Goal: Use online tool/utility: Utilize a website feature to perform a specific function

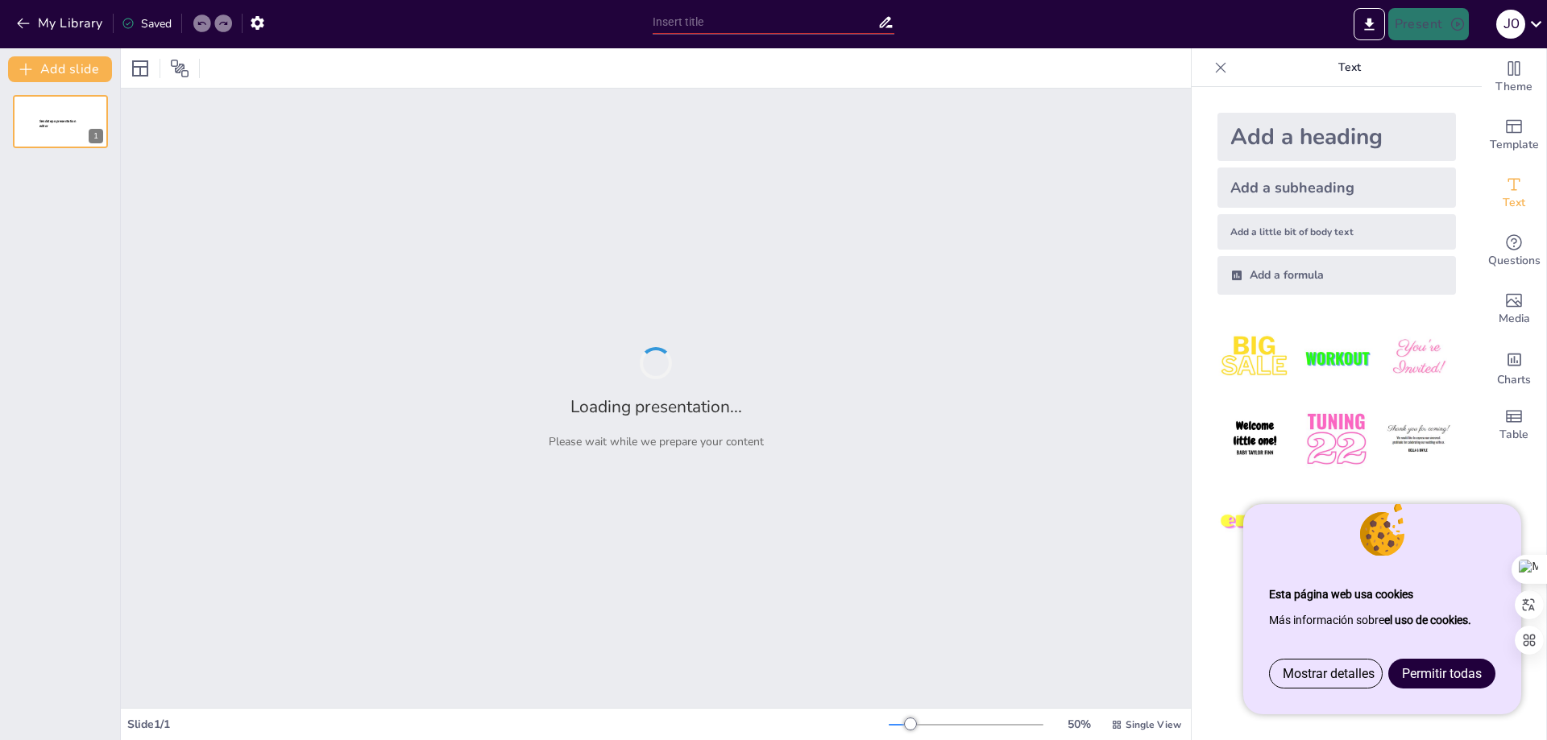
type input "El millor regal per Agustí. Fet amb el millor sentiment i estima que es mereix."
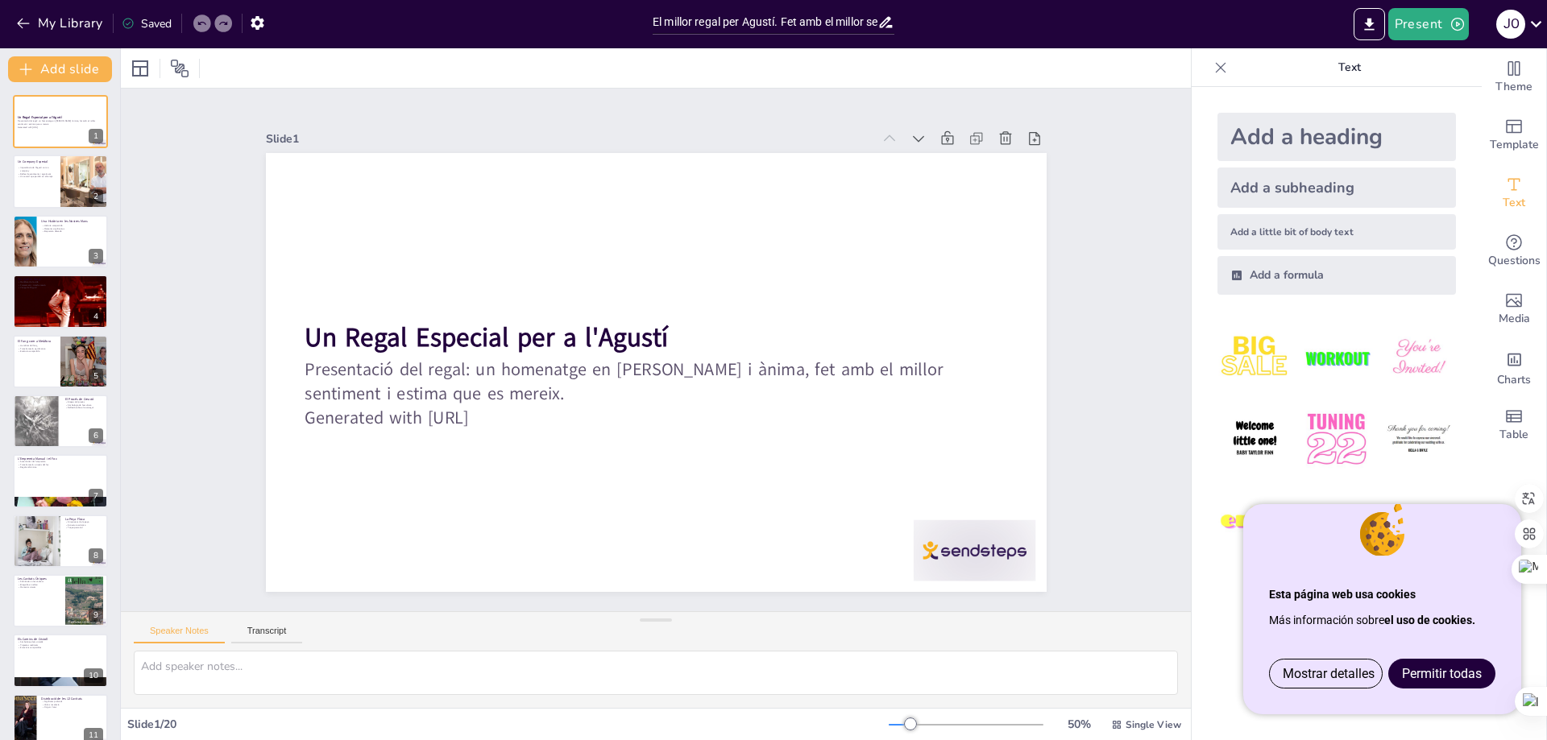
click at [1429, 678] on font "Permitir todas" at bounding box center [1442, 673] width 80 height 15
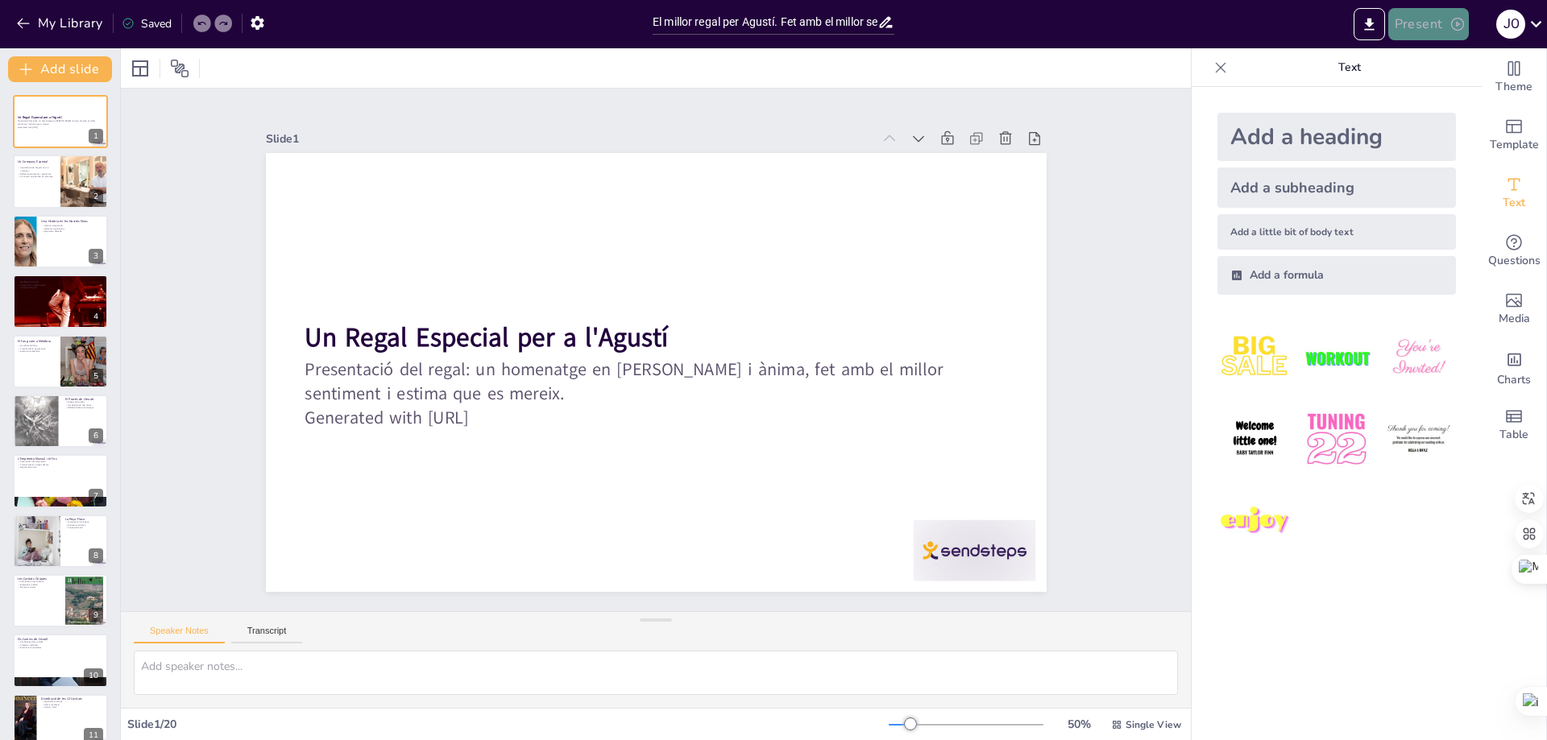
click at [1431, 26] on button "Present" at bounding box center [1428, 24] width 81 height 32
click at [1432, 61] on font "Presentación de vista previa" at bounding box center [1470, 60] width 136 height 12
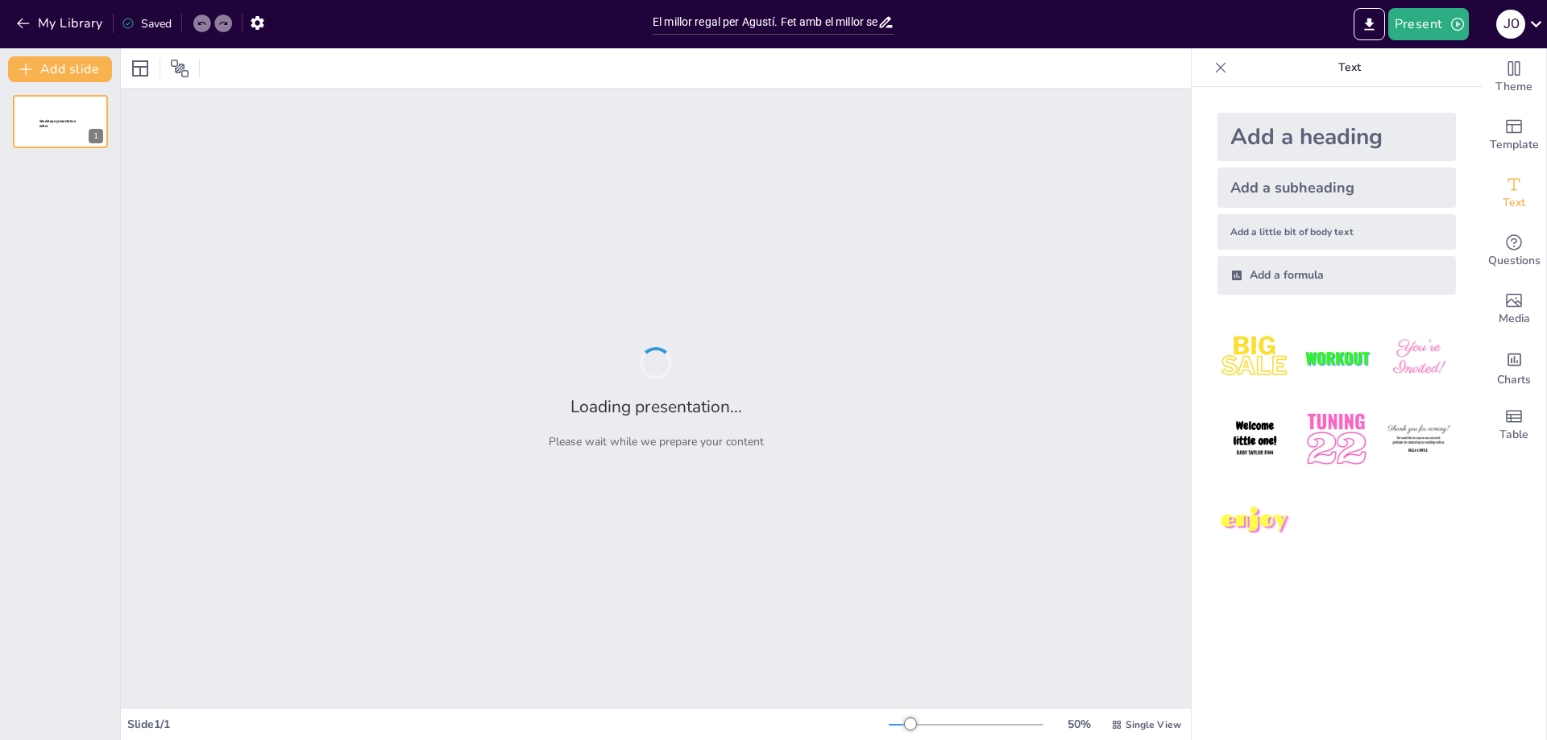
type input "El millor regal per Agustí. Fet amb el millor sentiment i estima que es mereix."
